Goal: Navigation & Orientation: Go to known website

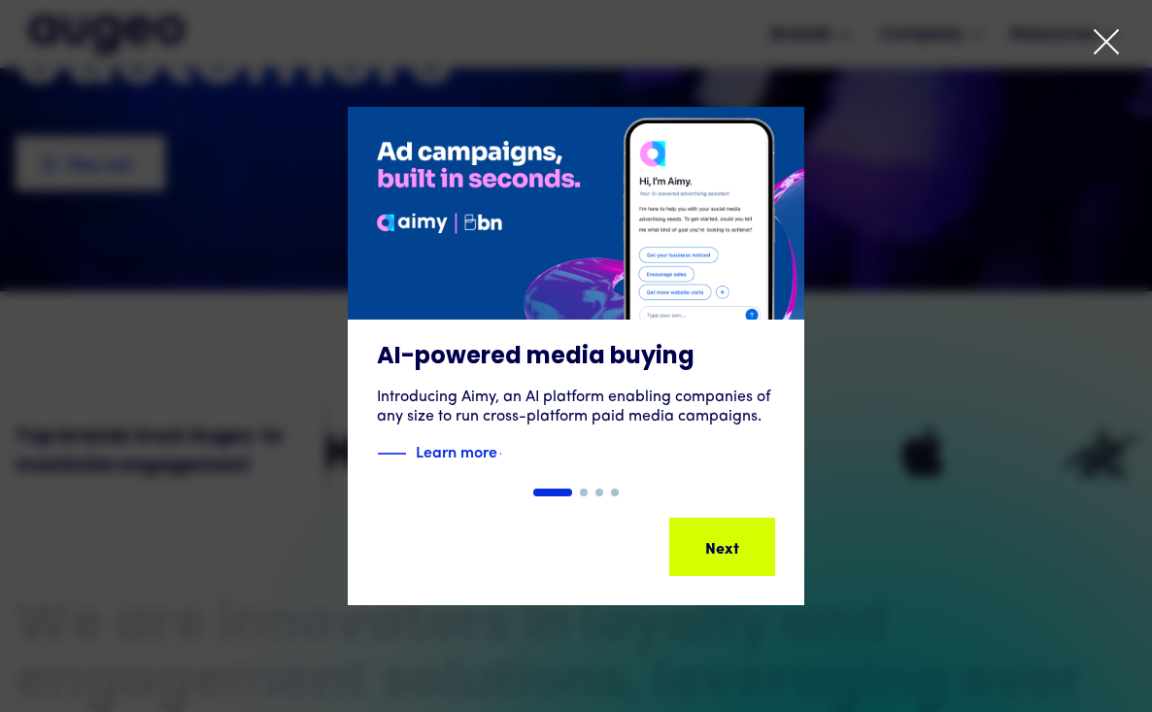
click at [1099, 39] on icon at bounding box center [1106, 41] width 29 height 29
